Goal: Communication & Community: Answer question/provide support

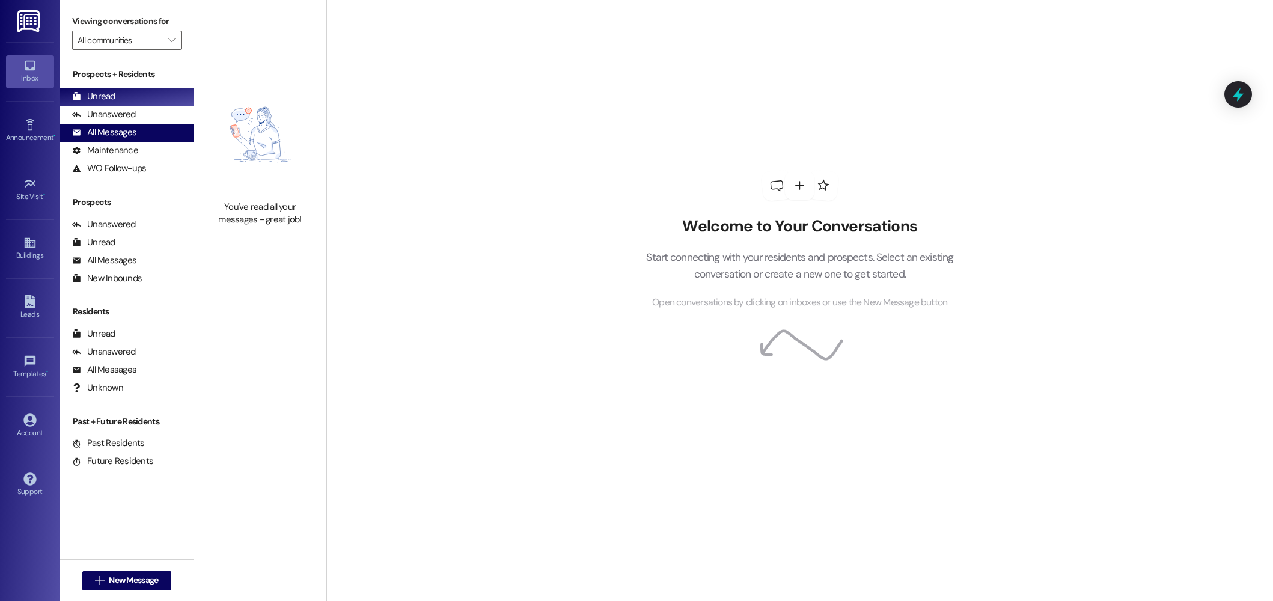
click at [106, 134] on div "All Messages" at bounding box center [104, 132] width 64 height 13
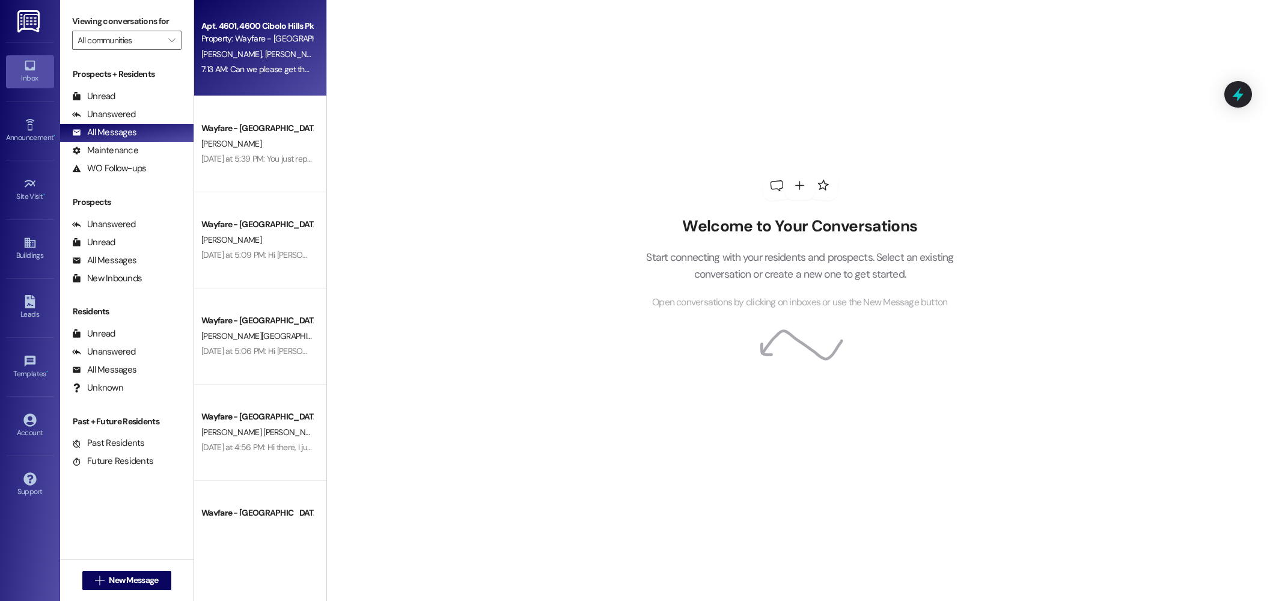
click at [264, 84] on div "Apt. 4601, [GEOGRAPHIC_DATA] Pky Property: Wayfare - [GEOGRAPHIC_DATA] [PERSON_…" at bounding box center [260, 48] width 132 height 96
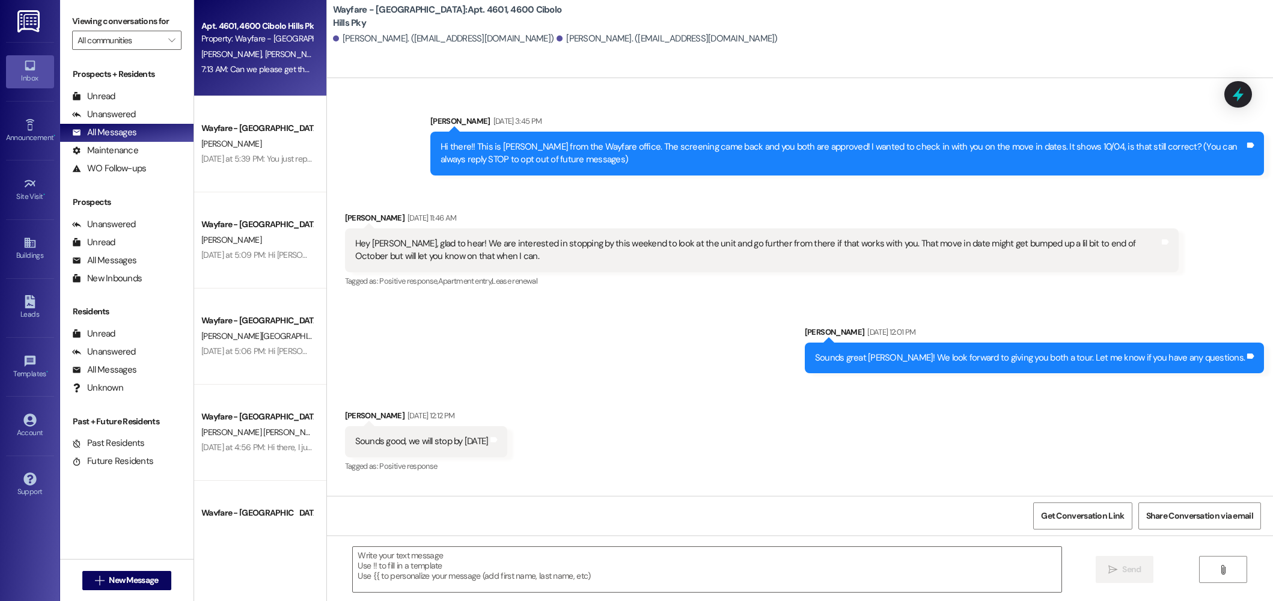
scroll to position [18291, 0]
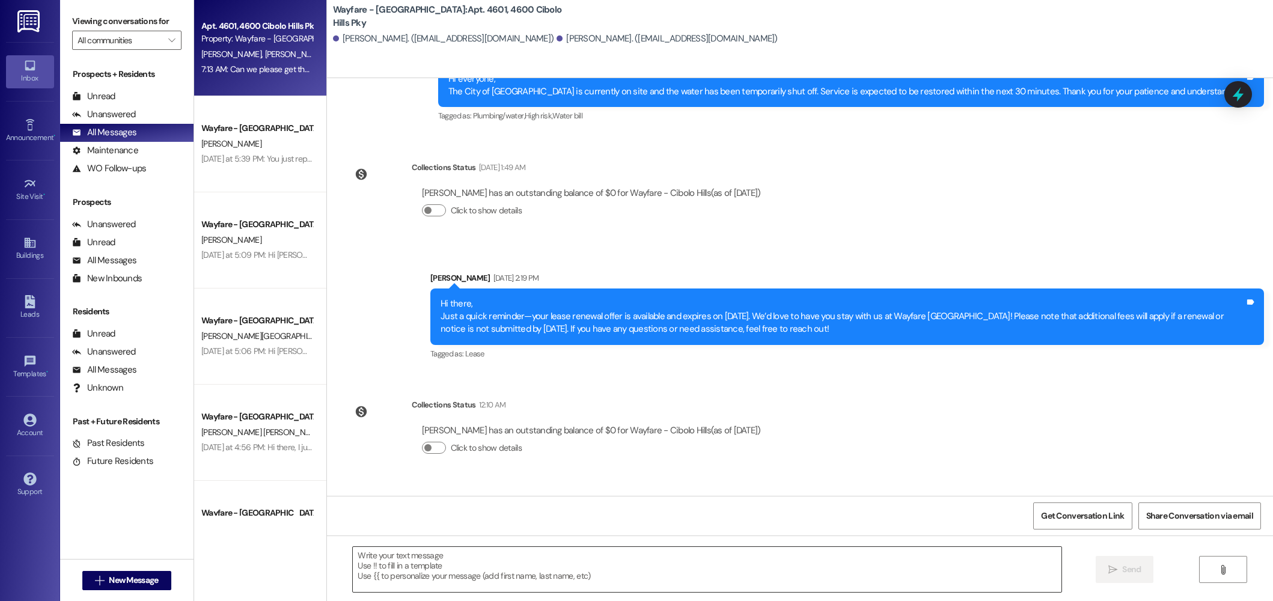
click at [447, 571] on textarea at bounding box center [707, 569] width 708 height 45
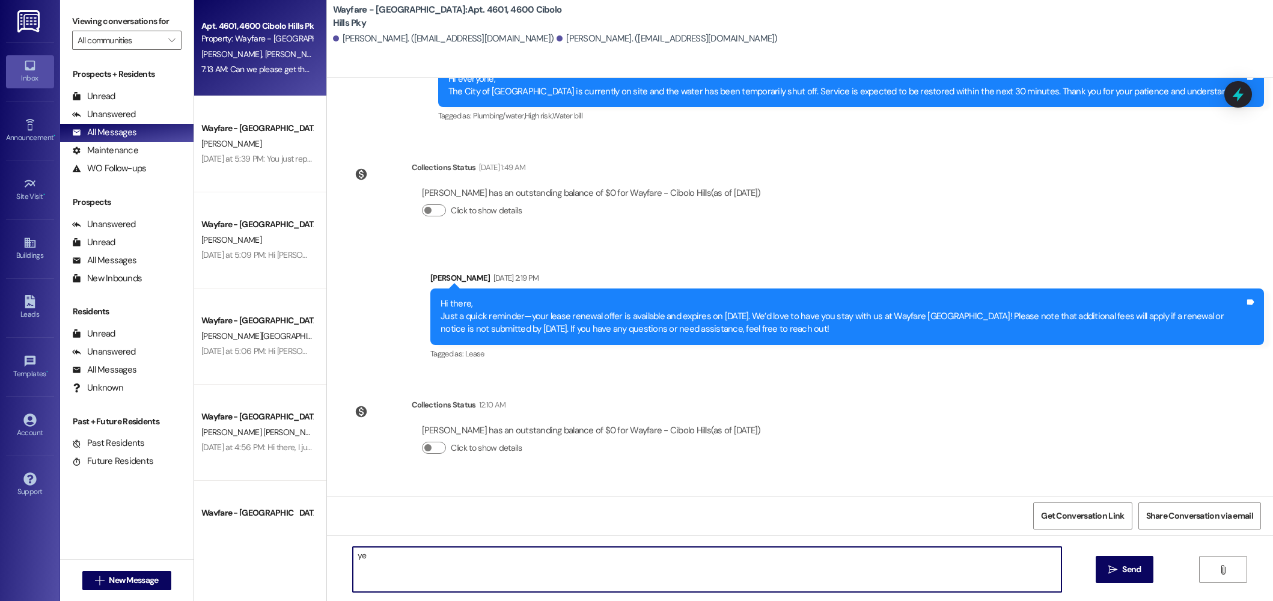
type textarea "y"
type textarea "Yes I got you on the list!"
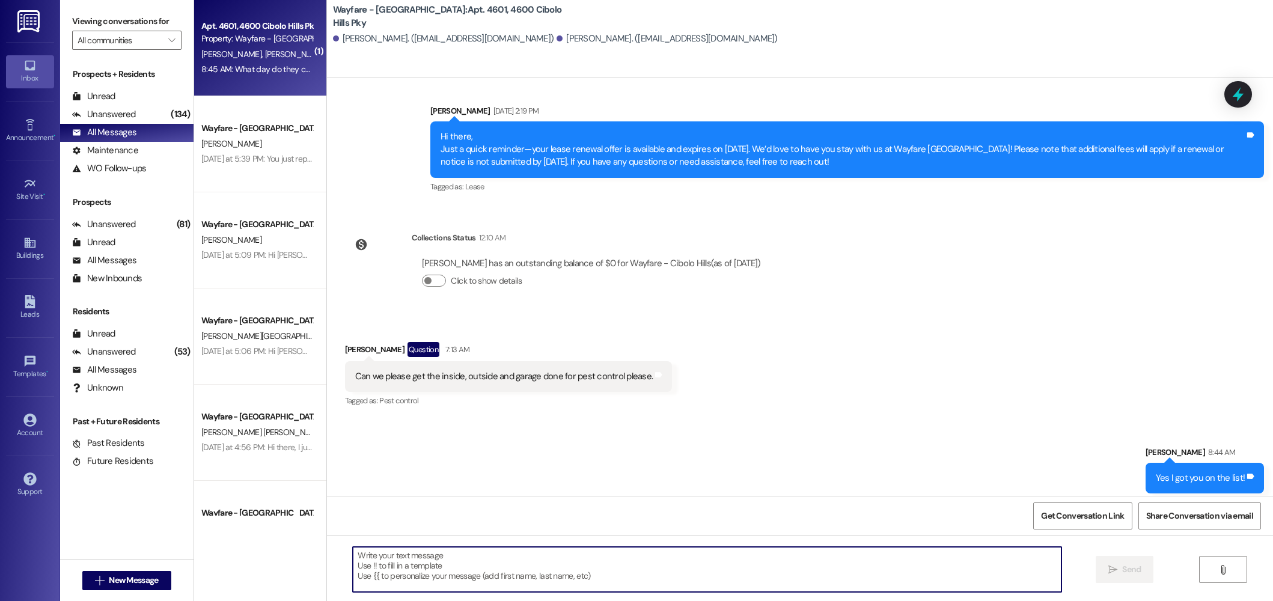
scroll to position [18459, 0]
click at [480, 581] on textarea at bounding box center [707, 569] width 708 height 45
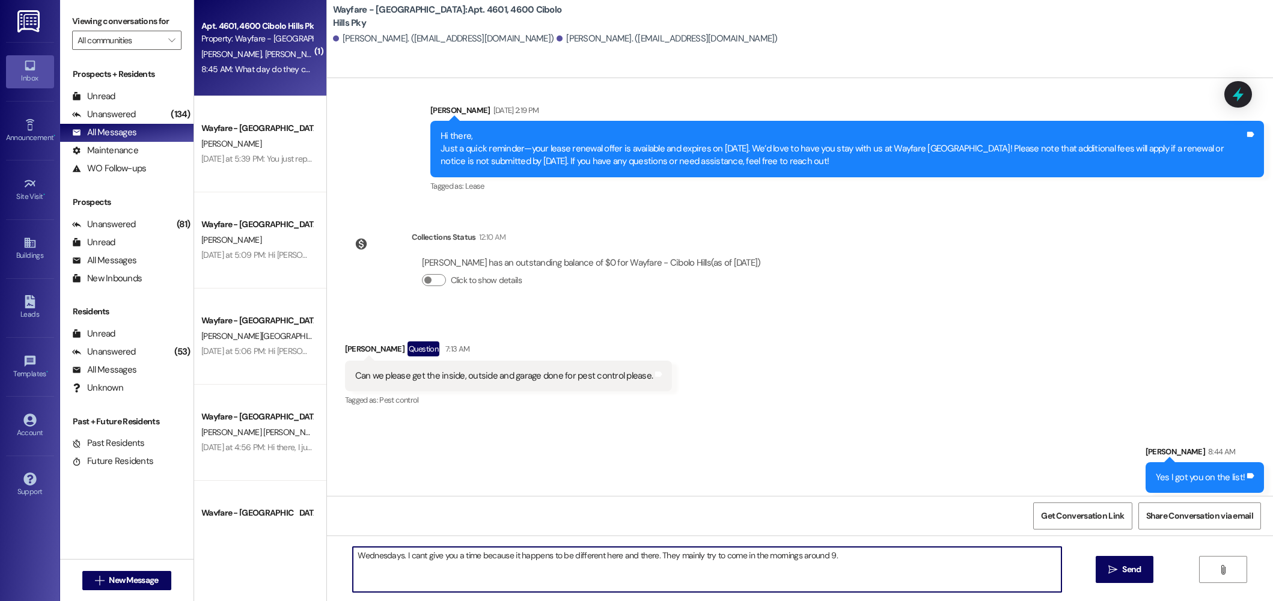
click at [455, 555] on textarea "Wednesdays. I cant give you a time because it happens to be different here and …" at bounding box center [707, 569] width 708 height 45
click at [757, 568] on textarea "Wednesdays. I cant give you an exact time because it happens to be different he…" at bounding box center [707, 569] width 708 height 45
click at [857, 565] on textarea "Wednesdays. I cant give you an exact time because it happens to be different he…" at bounding box center [707, 569] width 708 height 45
click at [368, 558] on textarea "Wednesdays. I cant give you an exact time because it happens to be different he…" at bounding box center [707, 569] width 708 height 45
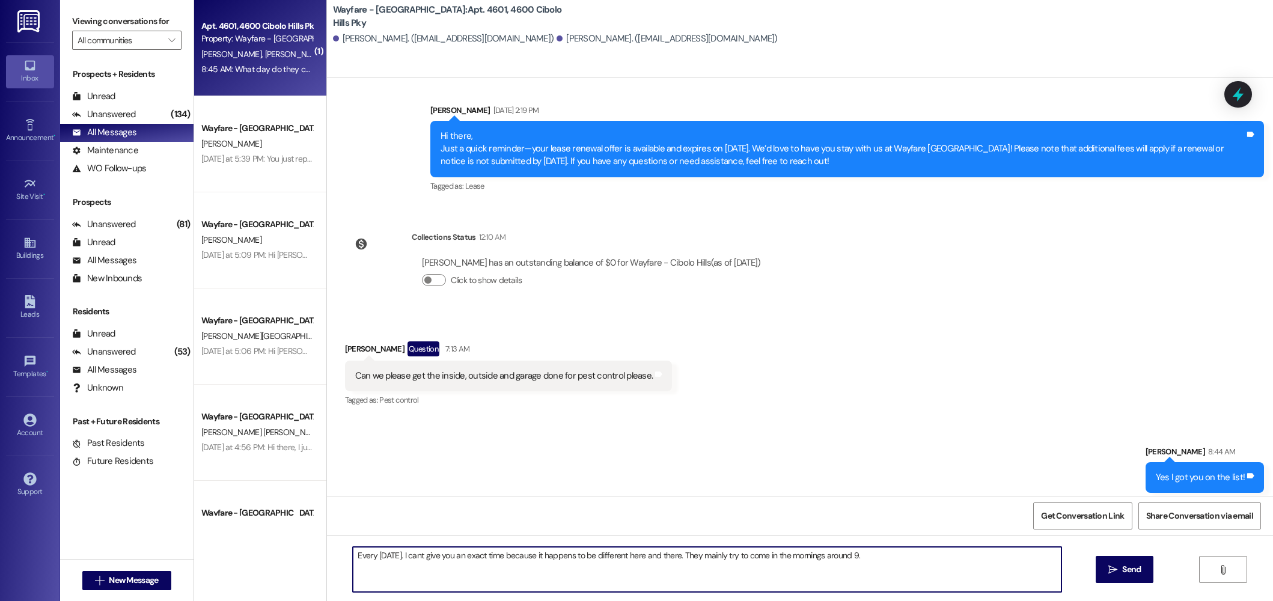
click at [933, 572] on textarea "Every Wednesday. I cant give you an exact time because it happens to be differe…" at bounding box center [707, 569] width 708 height 45
click at [696, 556] on textarea "Every Wednesday. I cant give you an exact time because it happens to be differe…" at bounding box center [707, 569] width 708 height 45
type textarea "Every Wednesday. I cant give you an exact time because it happens to be differe…"
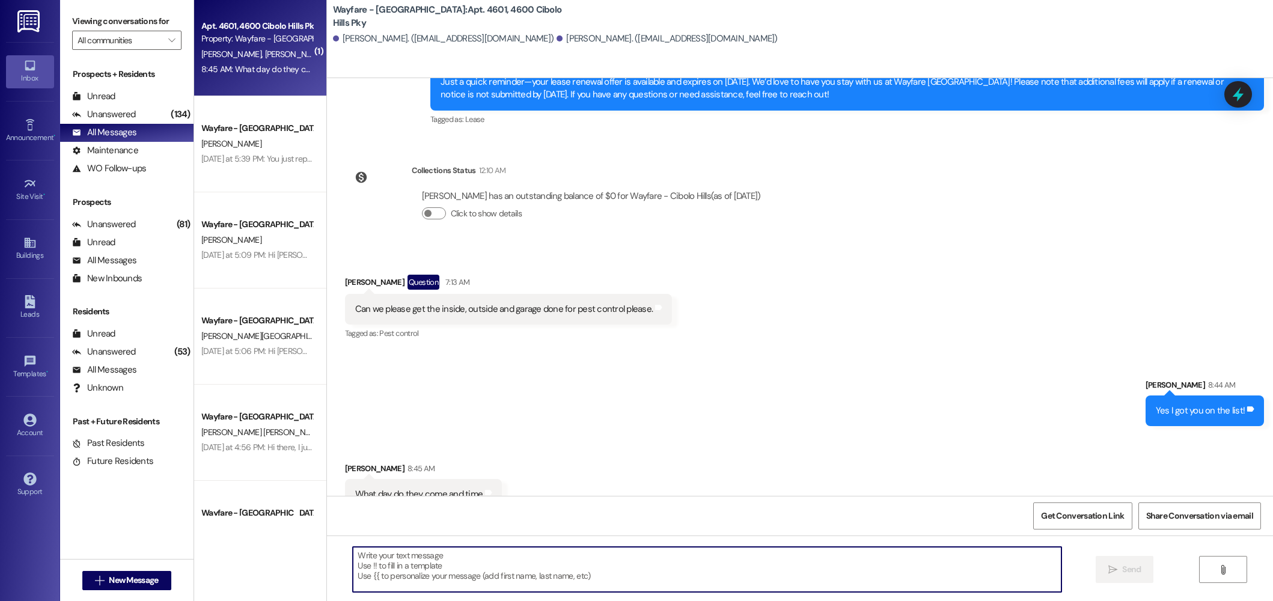
scroll to position [18543, 0]
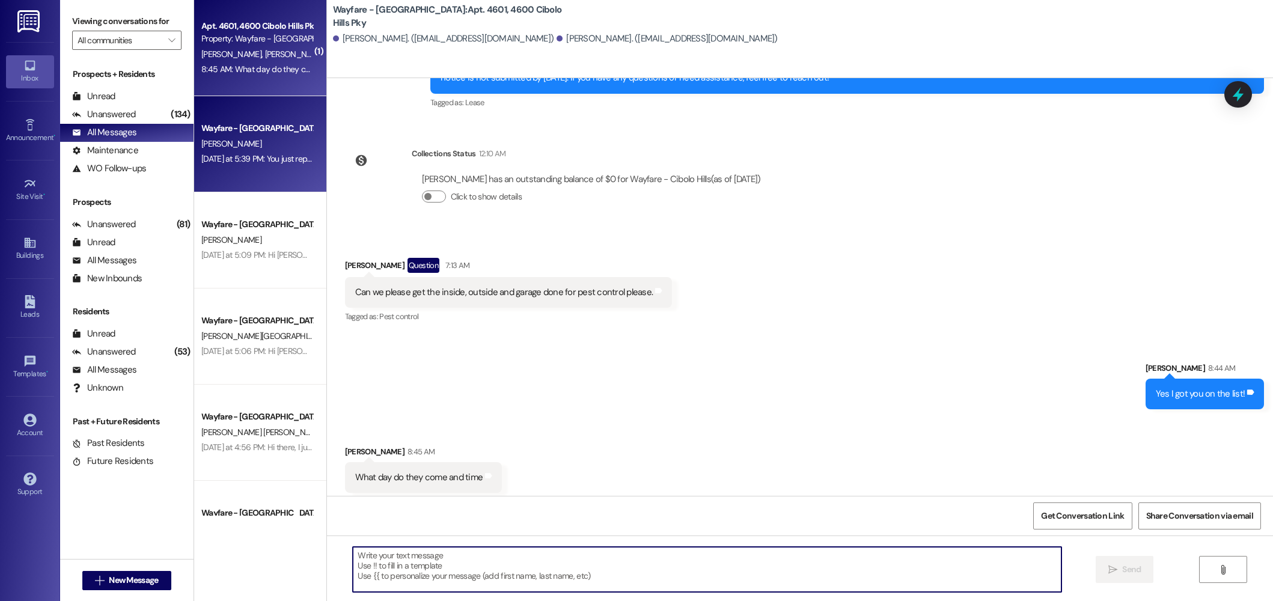
click at [260, 172] on div "Wayfare - Cibolo Hills Prospect G. Hunt Yesterday at 5:39 PM: You just replied …" at bounding box center [260, 144] width 132 height 96
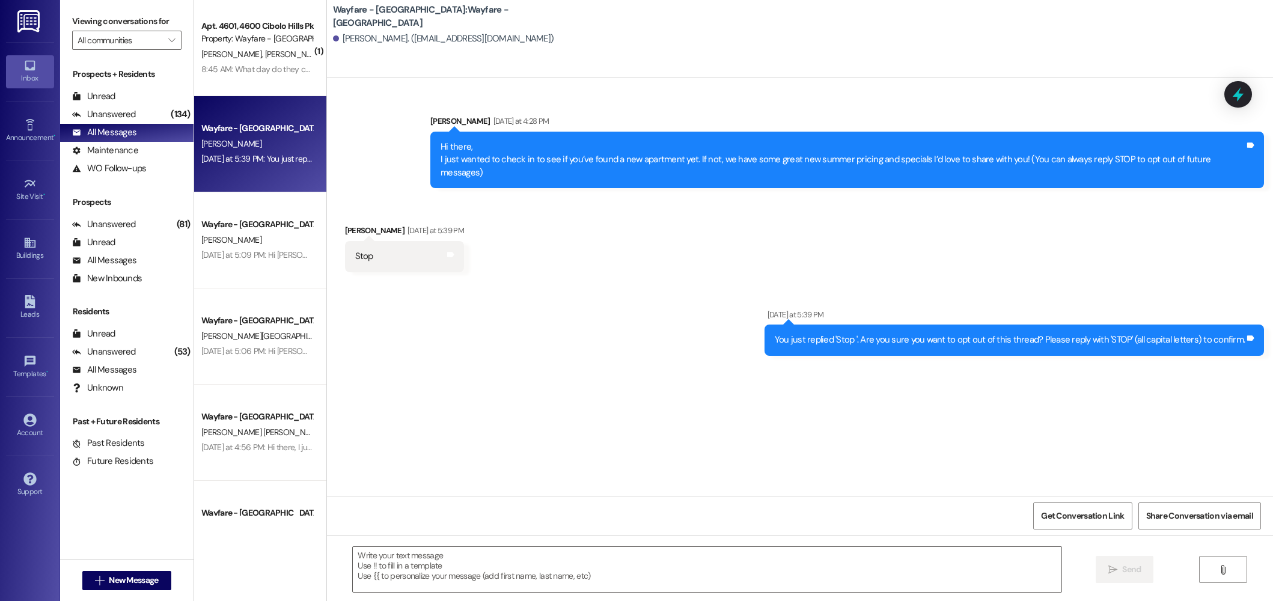
scroll to position [0, 0]
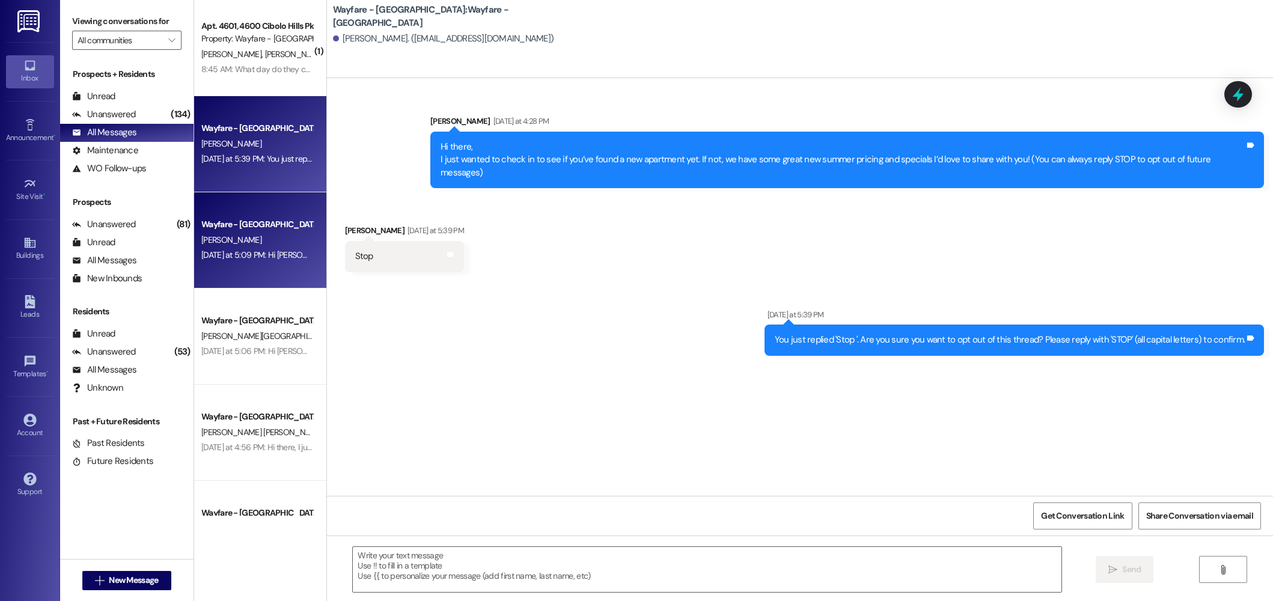
click at [264, 247] on div "[PERSON_NAME]" at bounding box center [257, 240] width 114 height 15
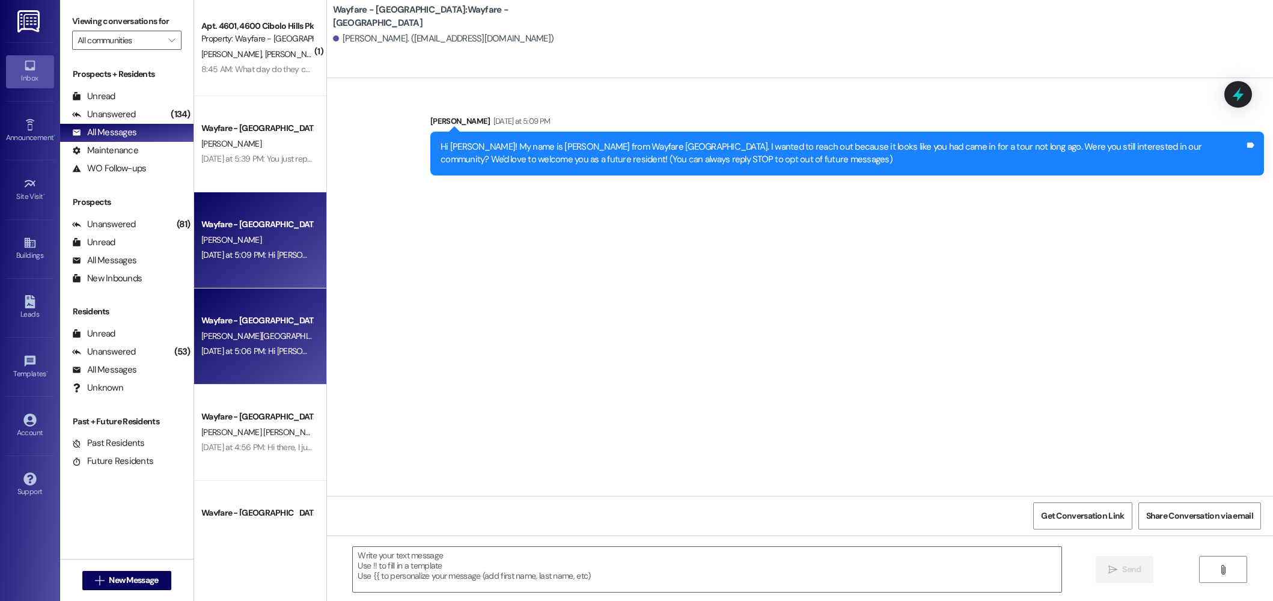
click at [258, 304] on div "Wayfare - Cibolo Hills Prospect A. Salerno Yesterday at 5:06 PM: Hi Anna! This …" at bounding box center [260, 336] width 132 height 96
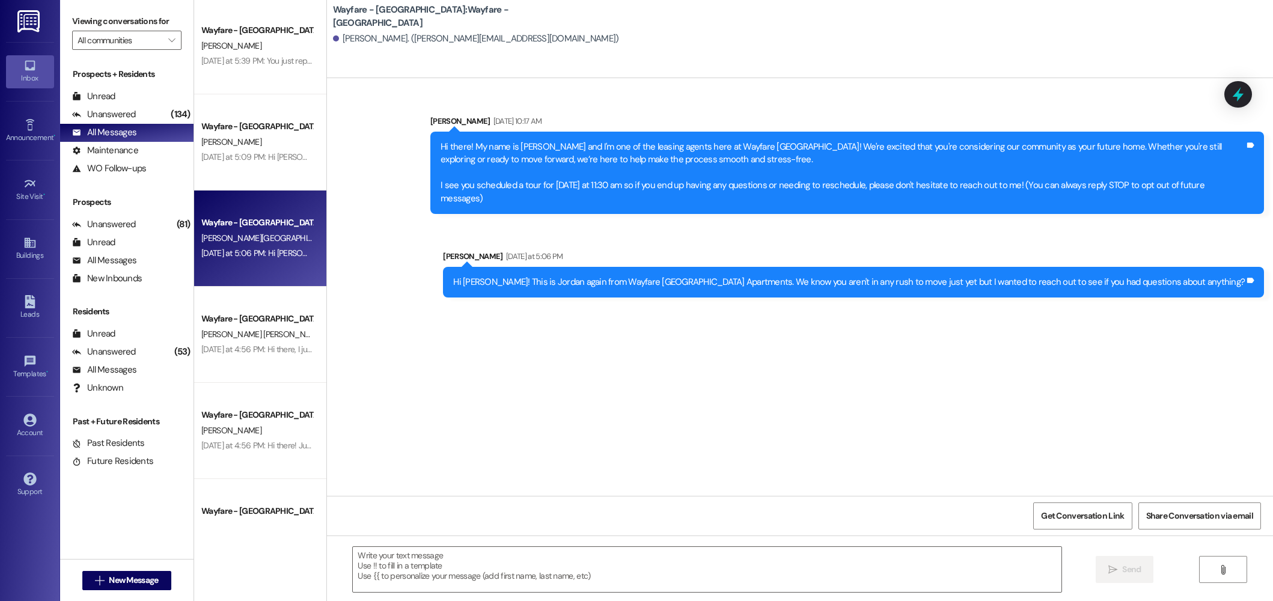
scroll to position [109, 0]
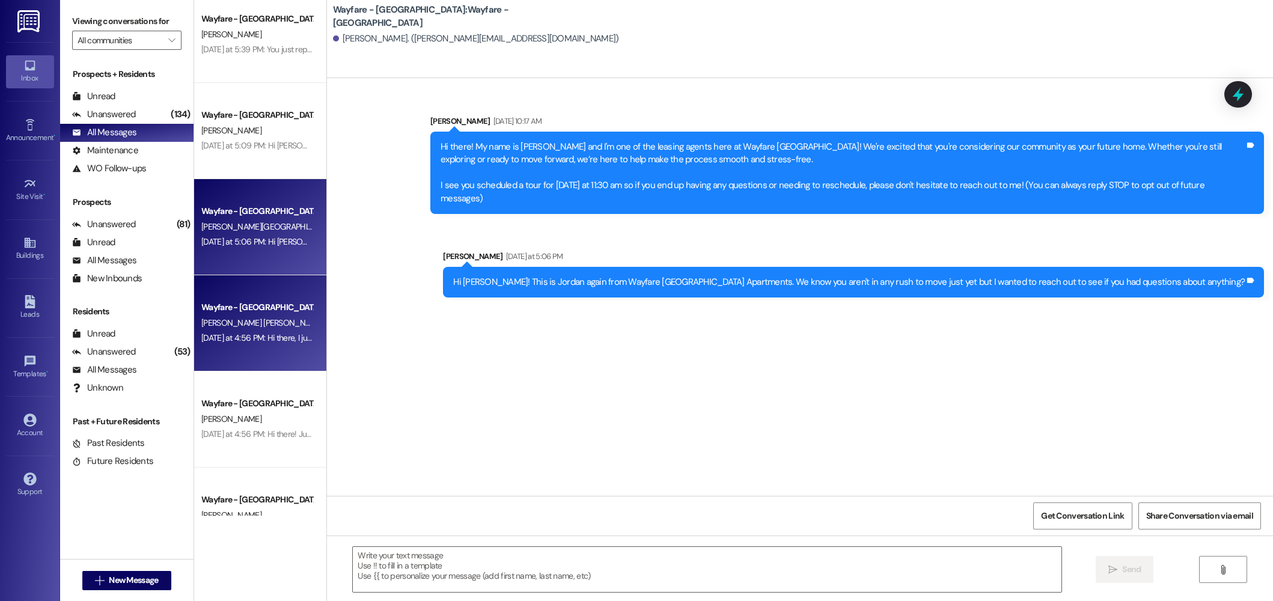
click at [261, 337] on div "Yesterday at 4:56 PM: Hi there, I just wanted to check in to see if you’ve foun…" at bounding box center [519, 337] width 637 height 11
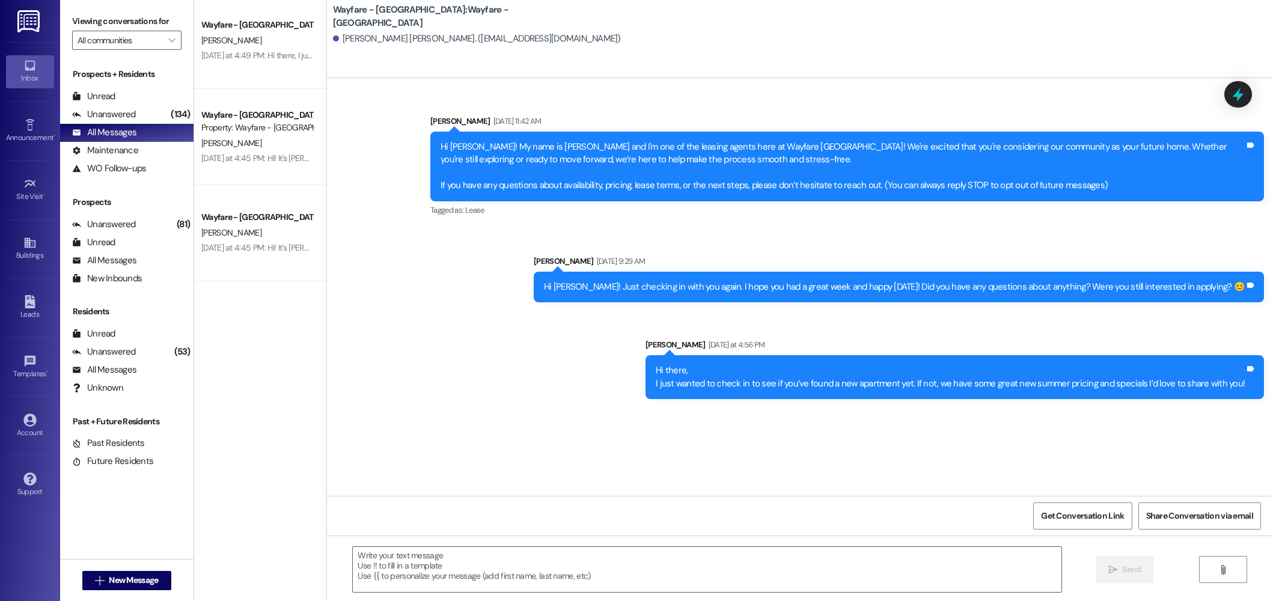
scroll to position [0, 0]
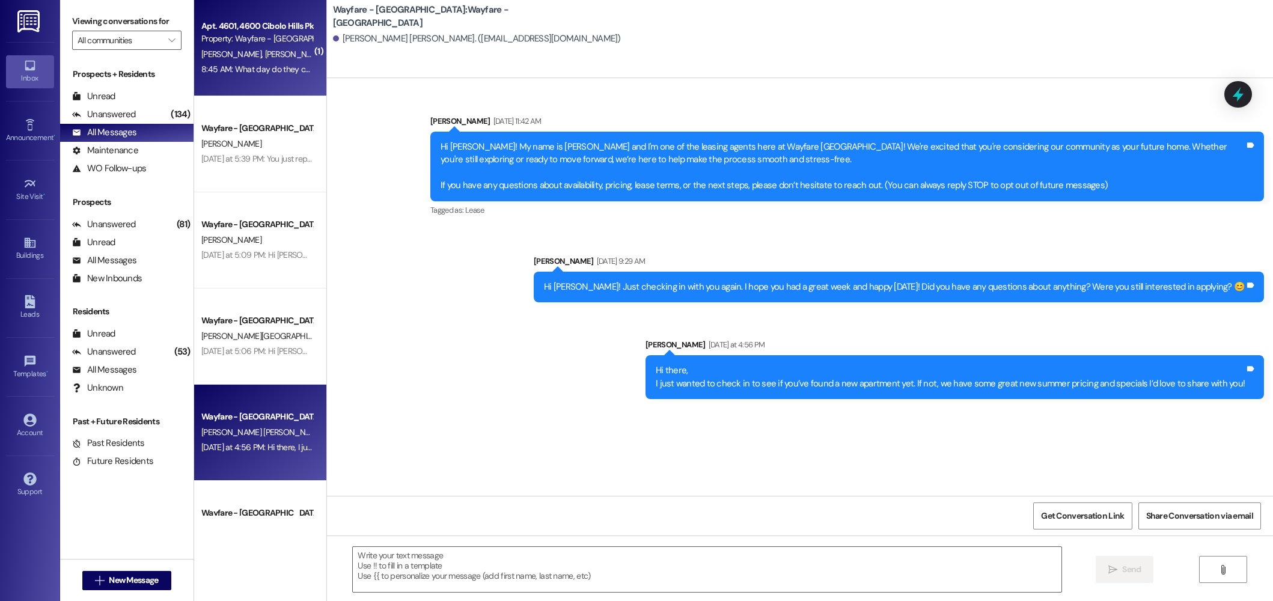
click at [261, 64] on div "8:45 AM: What day do they come and time 8:45 AM: What day do they come and time" at bounding box center [277, 69] width 153 height 11
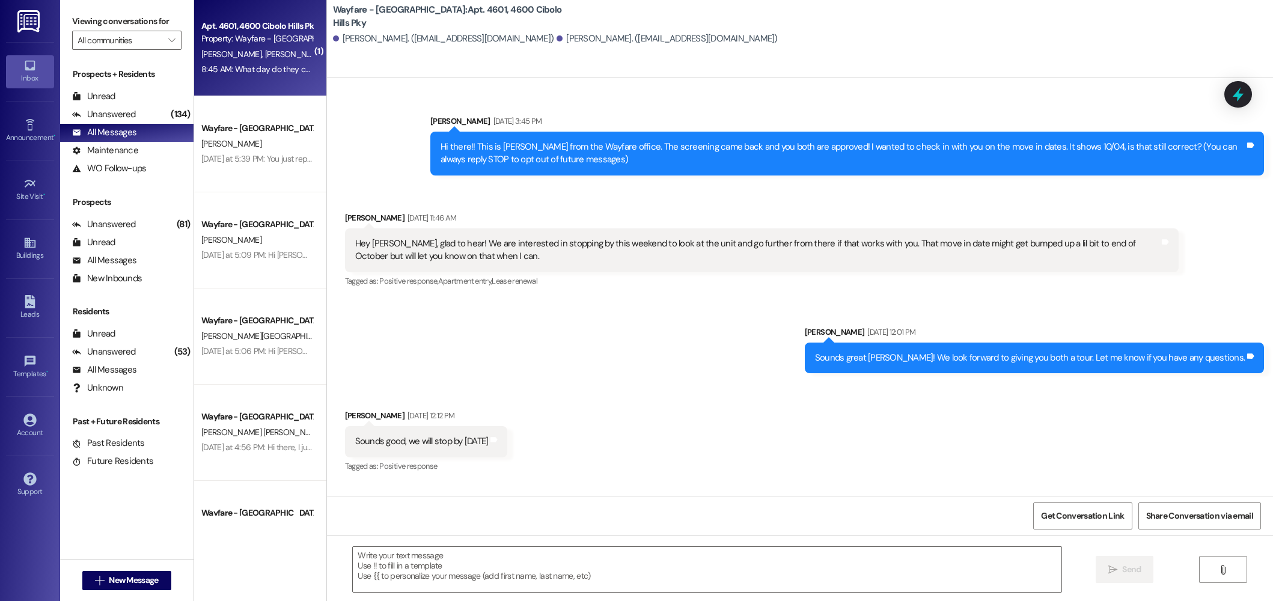
scroll to position [18665, 0]
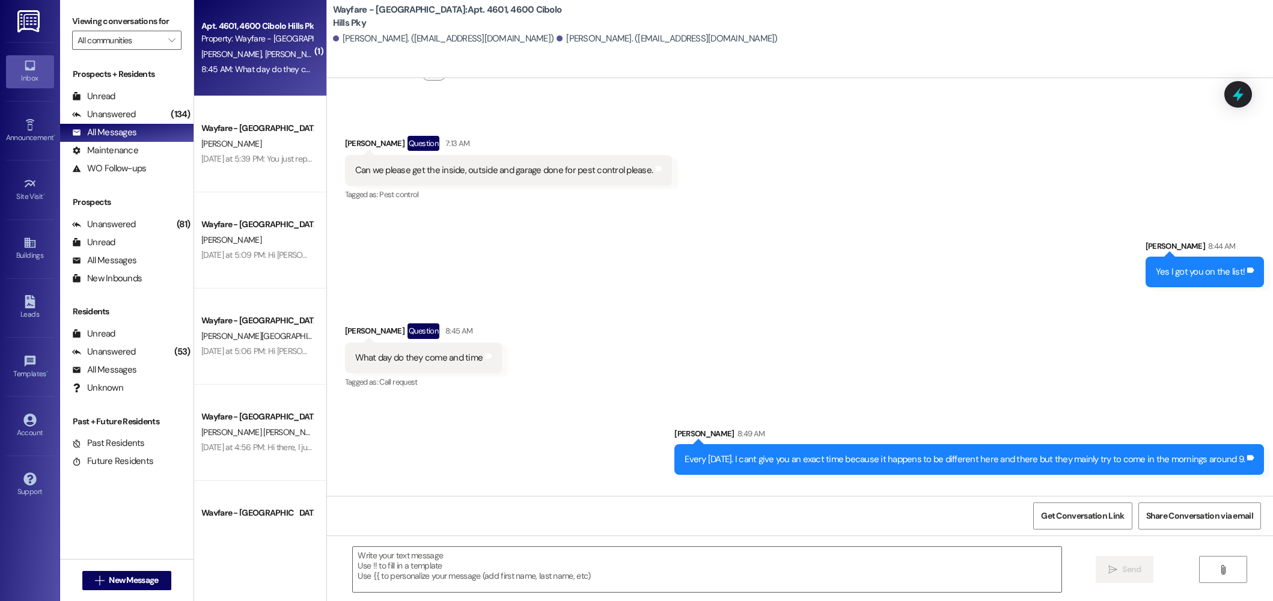
click at [504, 546] on div " Send " at bounding box center [800, 580] width 946 height 90
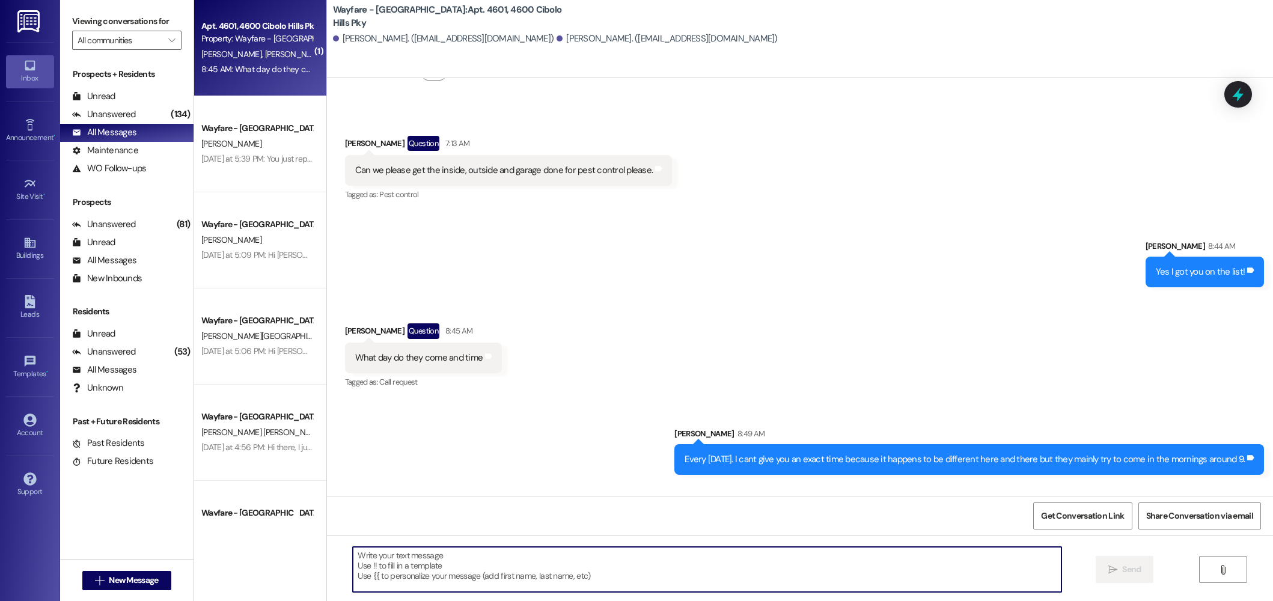
click at [505, 559] on textarea at bounding box center [707, 569] width 708 height 45
type textarea "No problem!"
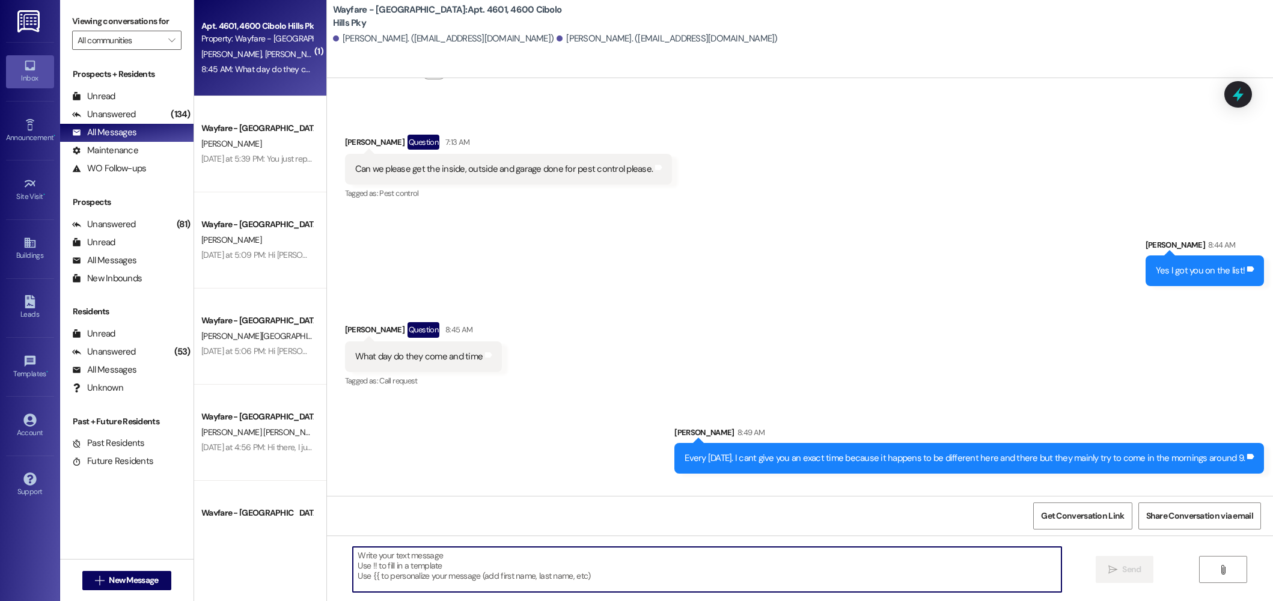
scroll to position [18748, 0]
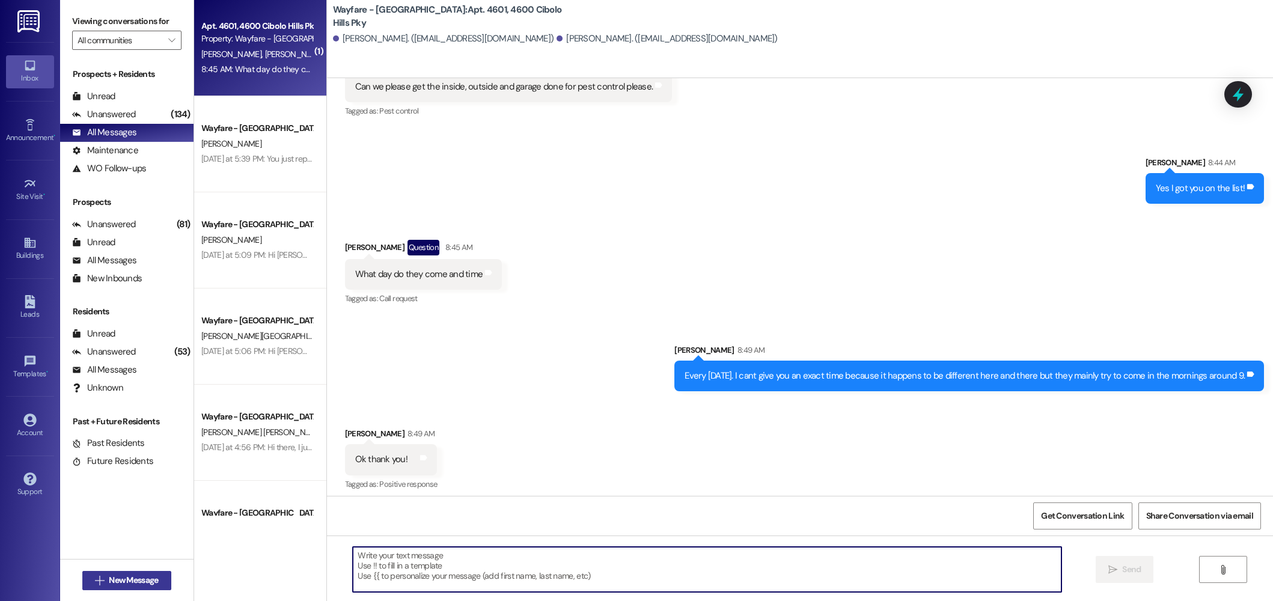
click at [96, 578] on icon "" at bounding box center [99, 581] width 9 height 10
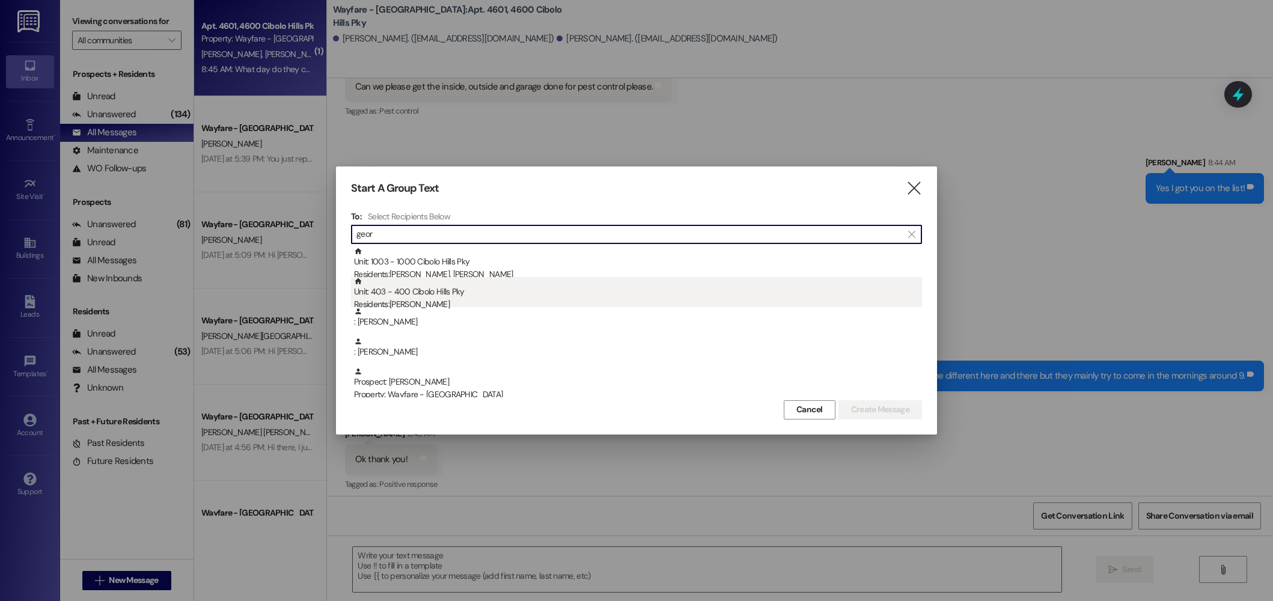
type input "geor"
click at [442, 298] on div "Residents: Georgeanna Vagias" at bounding box center [638, 304] width 568 height 13
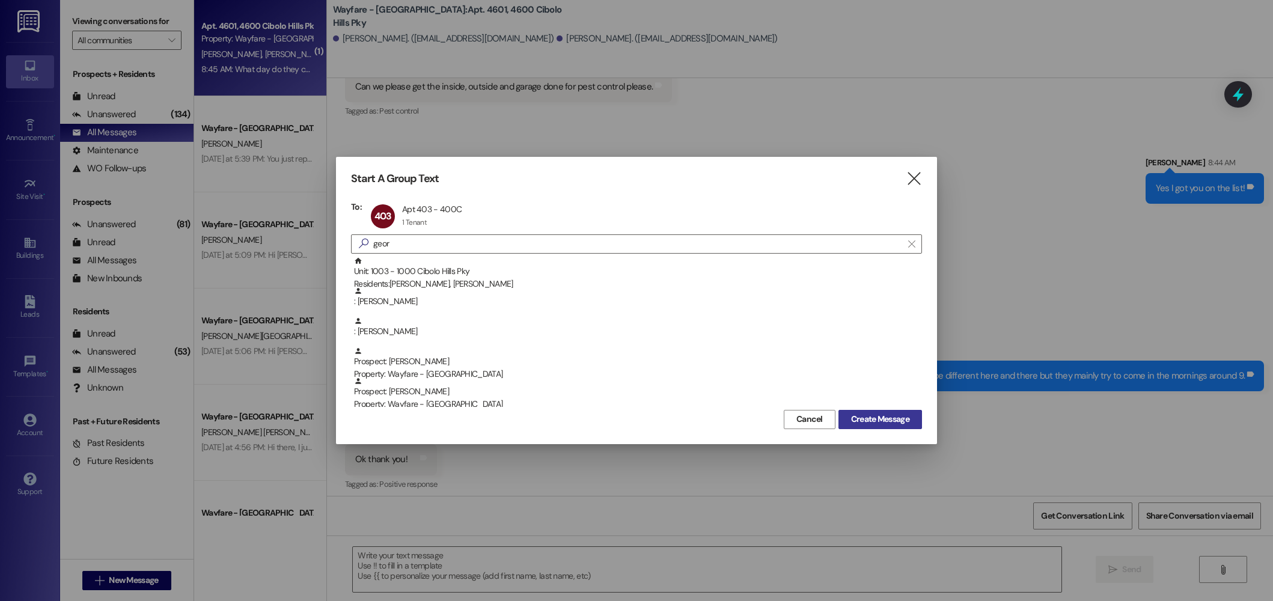
click at [906, 416] on span "Create Message" at bounding box center [880, 419] width 58 height 13
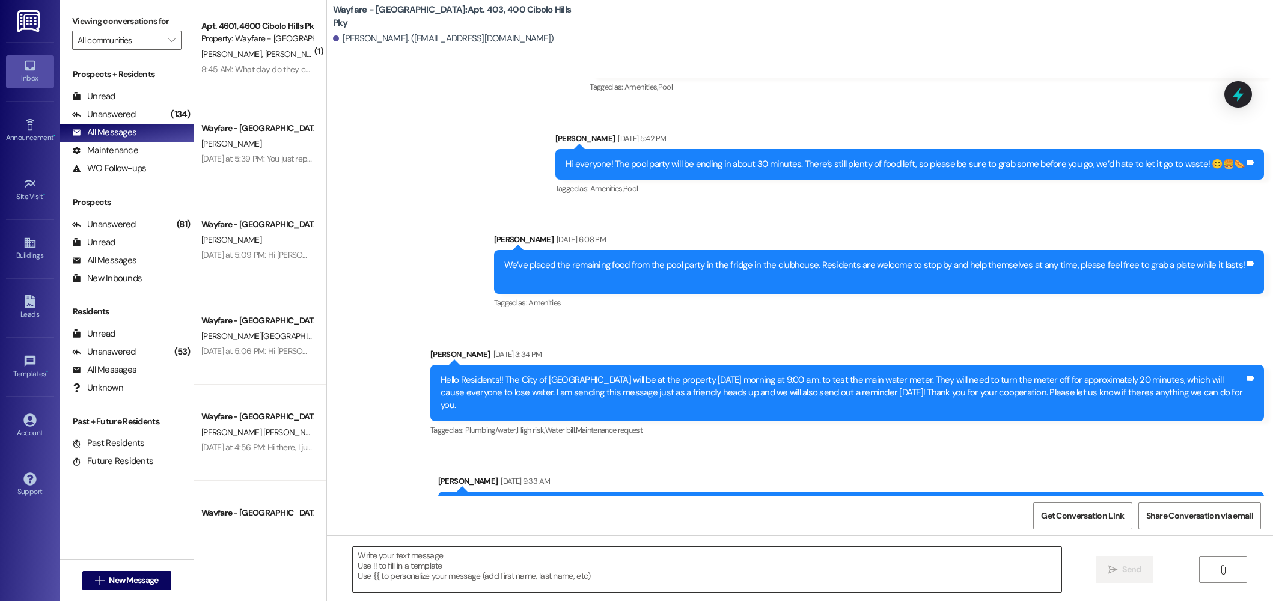
click at [863, 571] on textarea at bounding box center [707, 569] width 708 height 45
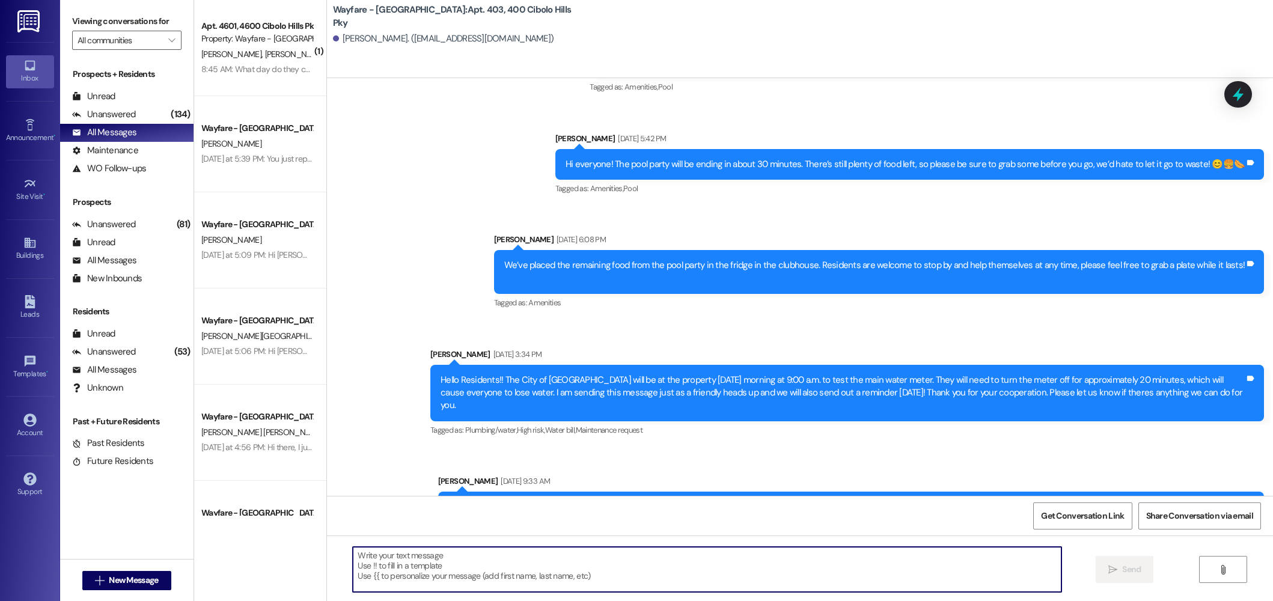
scroll to position [32726, 0]
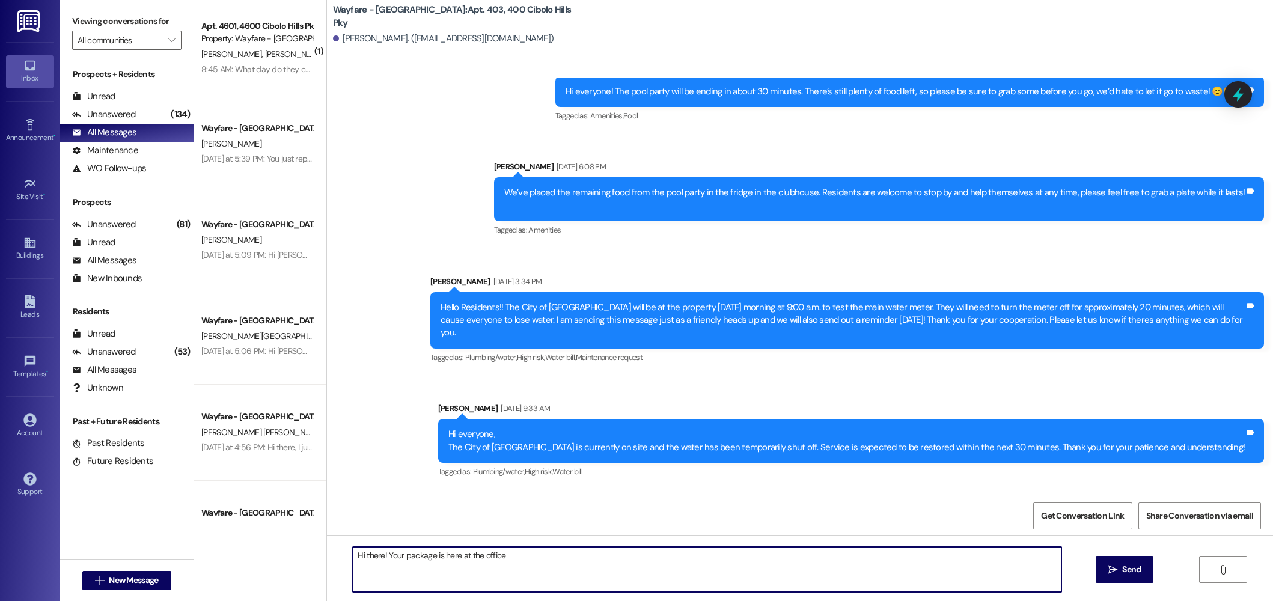
type textarea "Hi there! Your package is here at the office!"
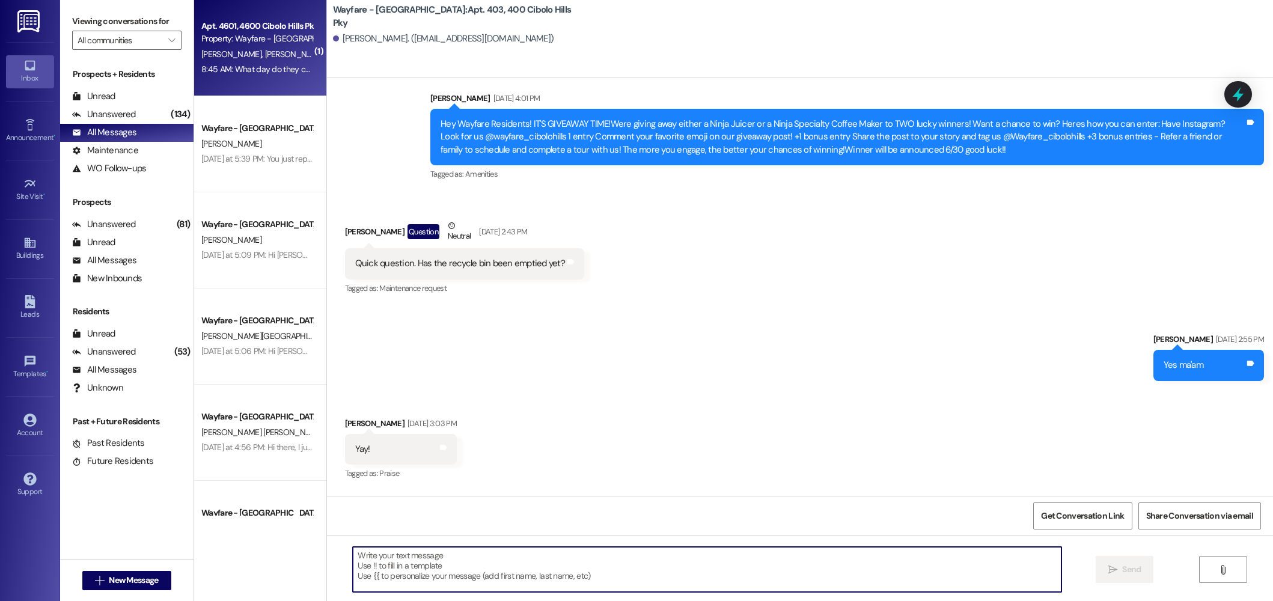
scroll to position [31241, 0]
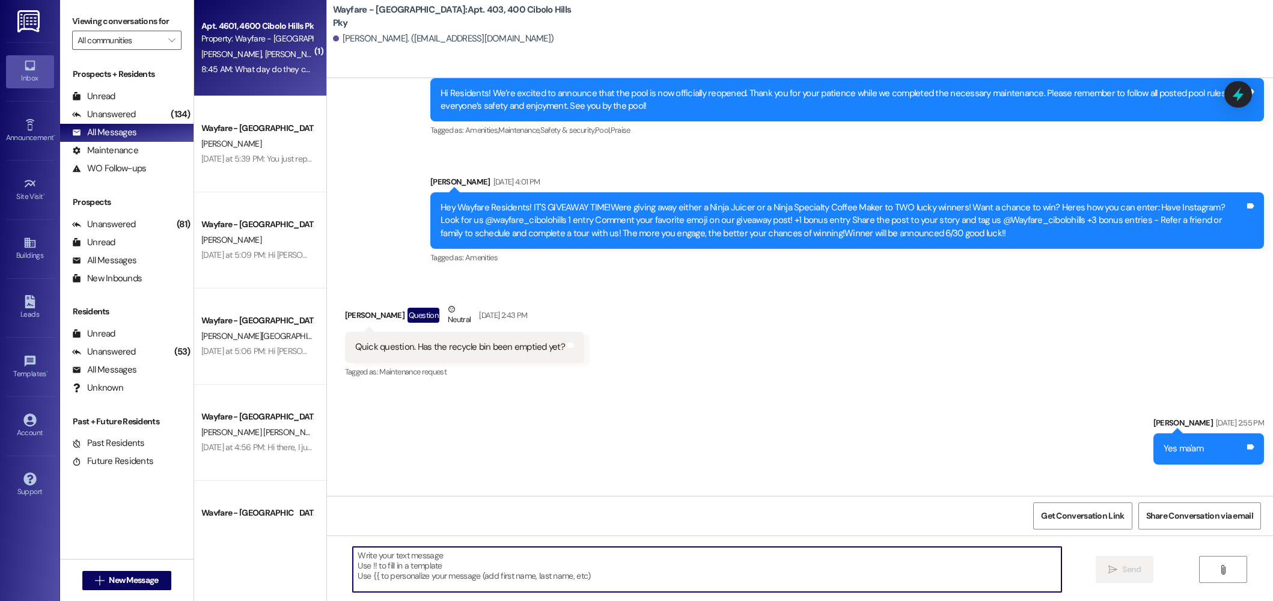
click at [260, 53] on div "A. Stookey M. Rios" at bounding box center [257, 54] width 114 height 15
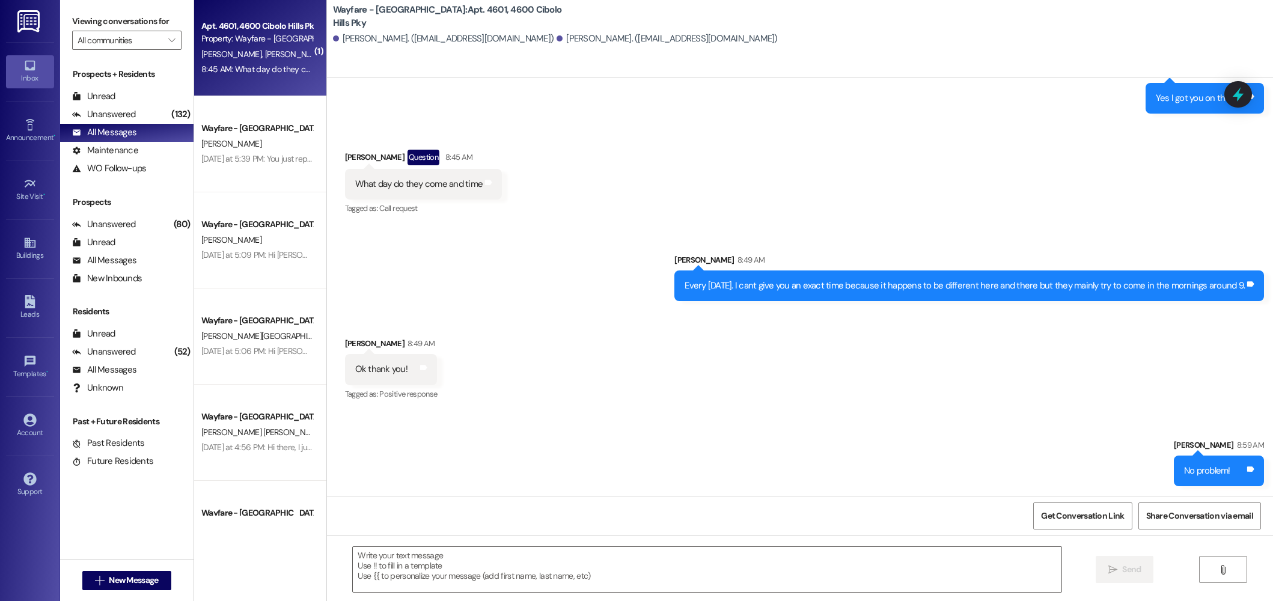
scroll to position [18748, 0]
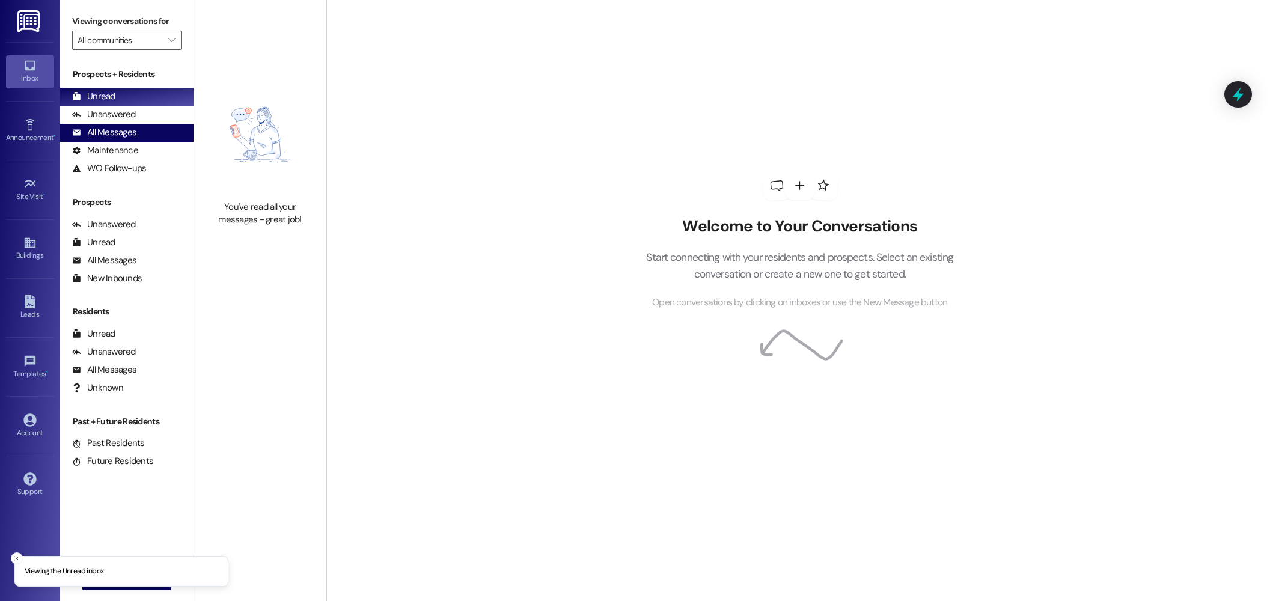
click at [128, 132] on div "All Messages" at bounding box center [104, 132] width 64 height 13
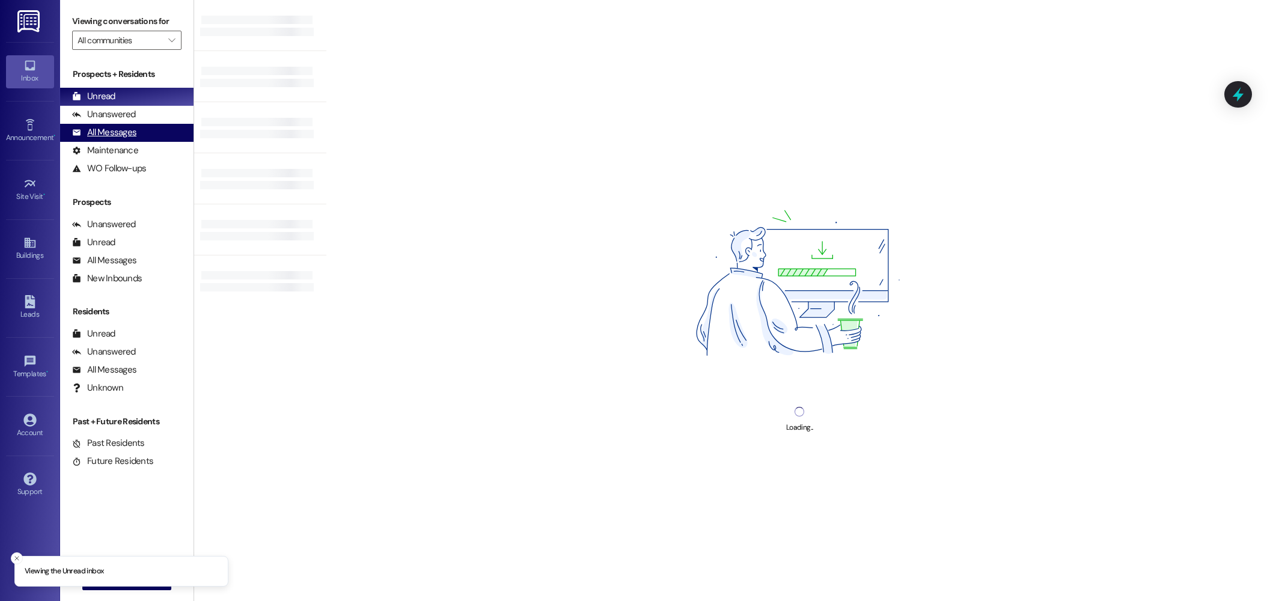
click at [116, 138] on div "All Messages" at bounding box center [104, 132] width 64 height 13
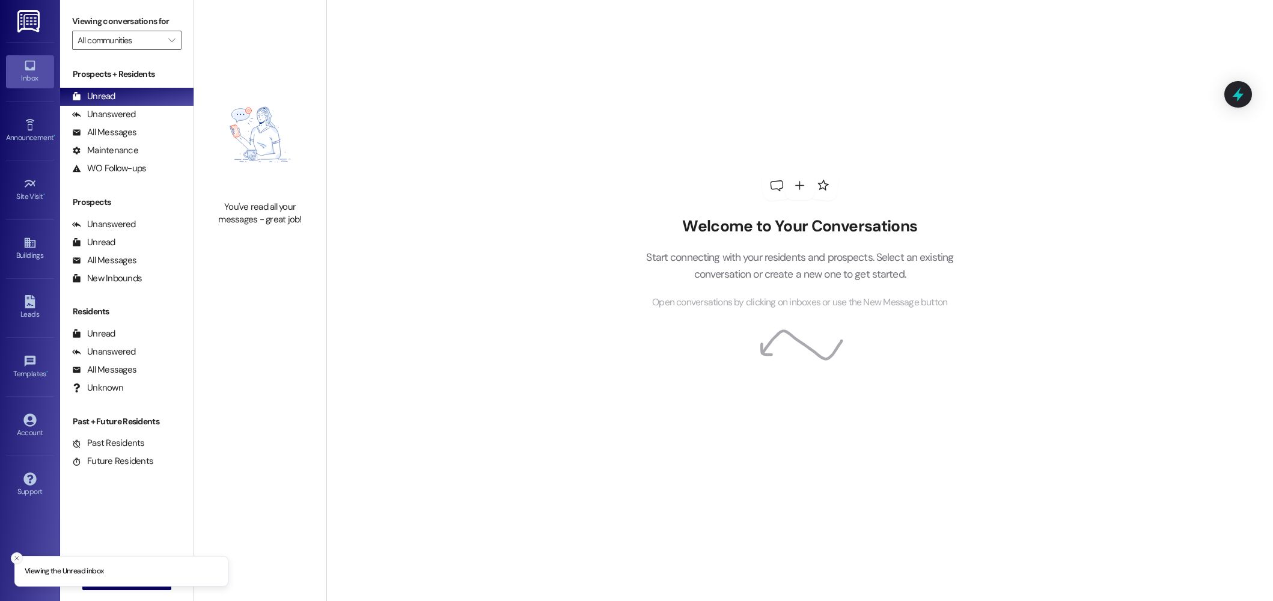
click at [16, 558] on line "Close toast" at bounding box center [17, 558] width 4 height 4
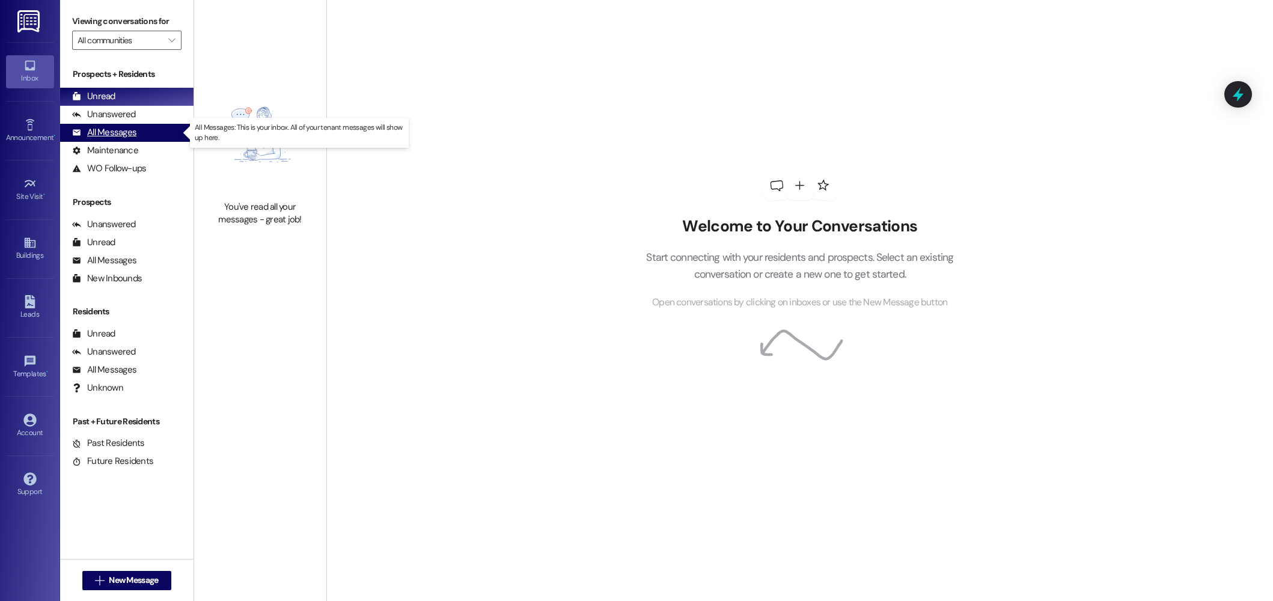
click at [126, 133] on div "All Messages" at bounding box center [104, 132] width 64 height 13
